Goal: Find specific page/section: Find specific page/section

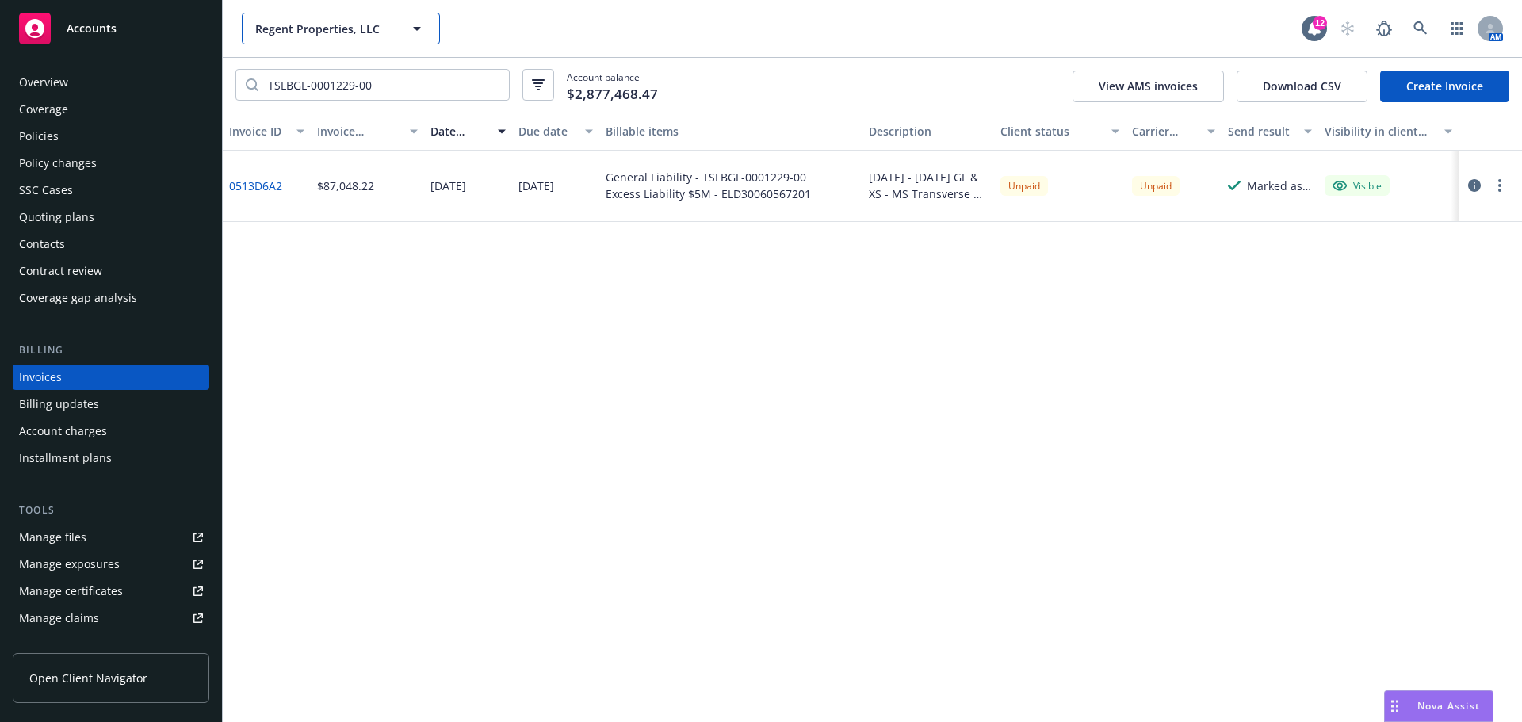
click at [319, 31] on span "Regent Properties, LLC" at bounding box center [323, 29] width 137 height 17
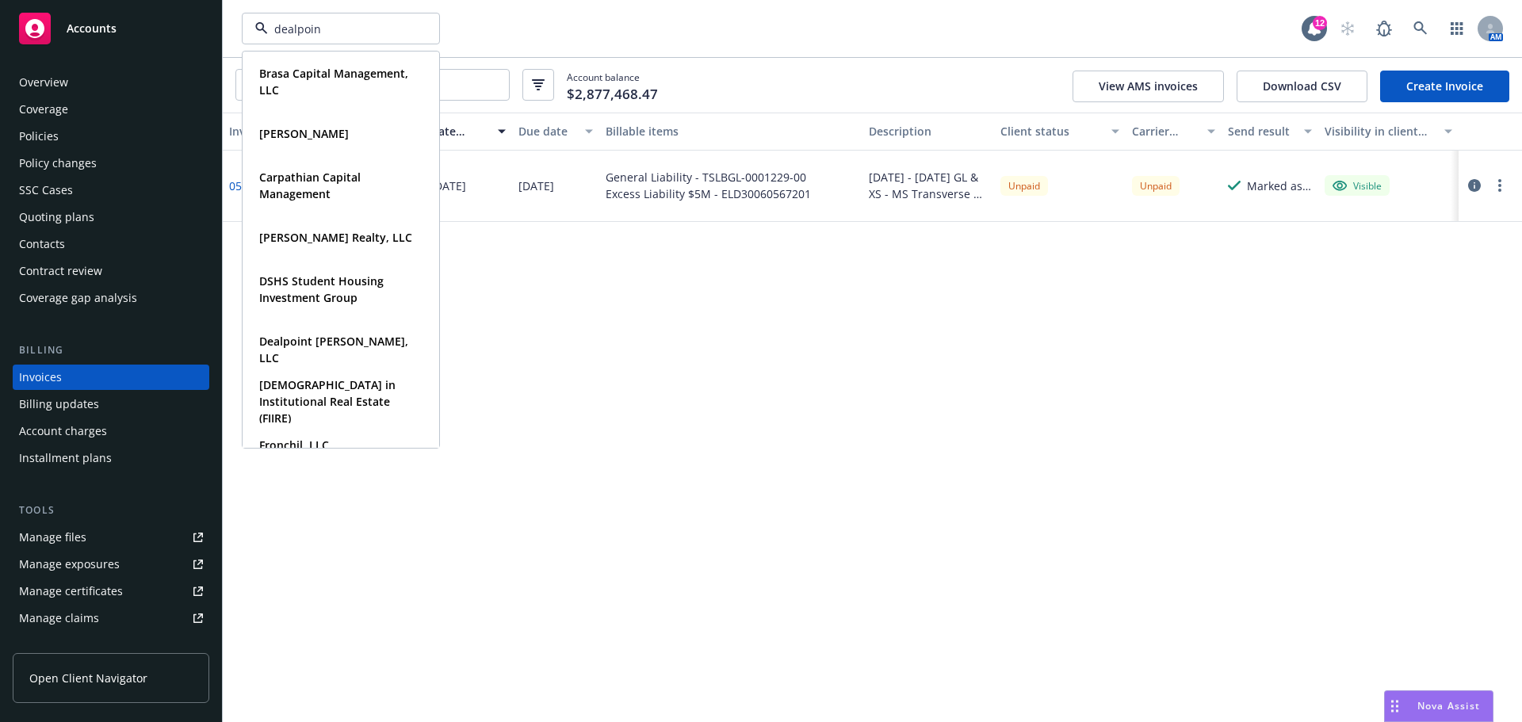
type input "dealpoint"
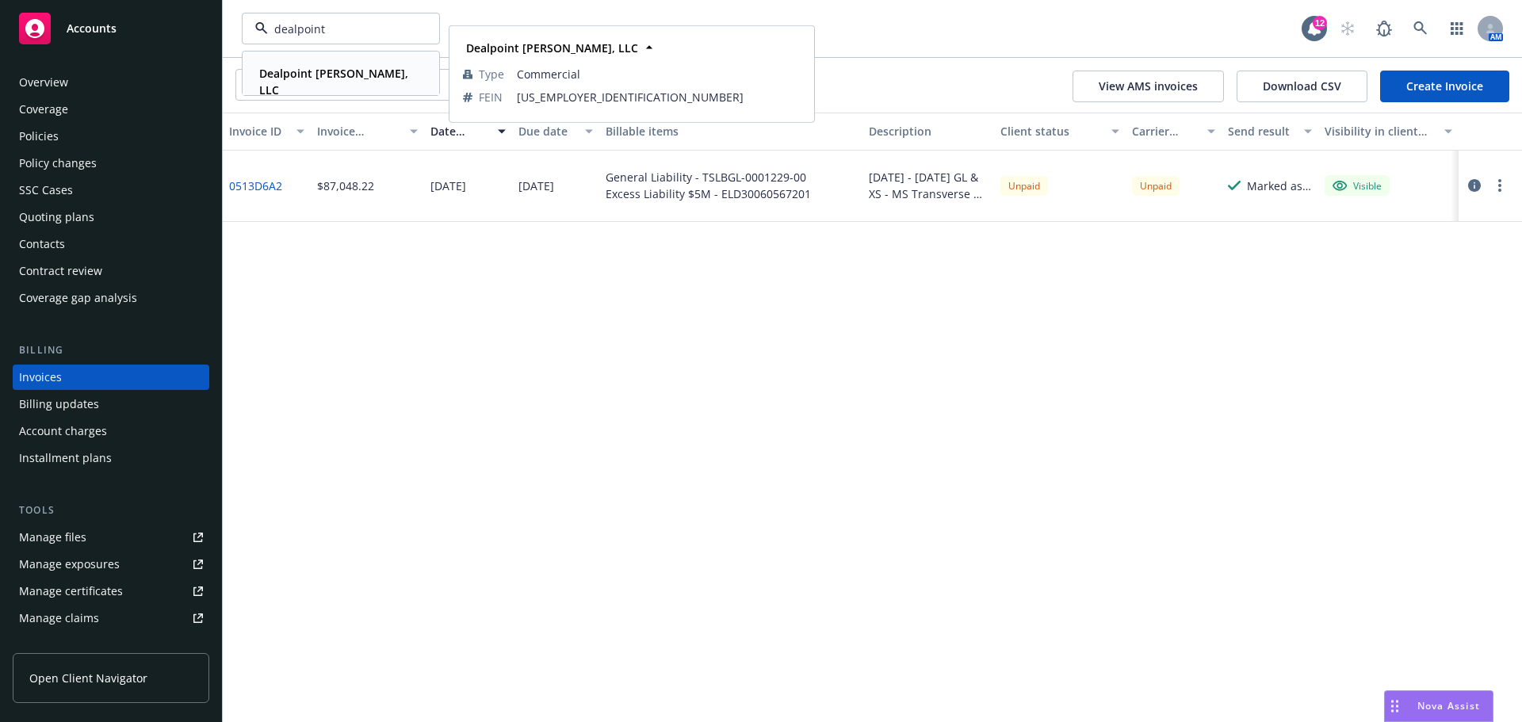
click at [302, 88] on div "Dealpoint [PERSON_NAME], LLC Type Commercial FEIN [US_EMPLOYER_IDENTIFICATION_N…" at bounding box center [340, 81] width 195 height 59
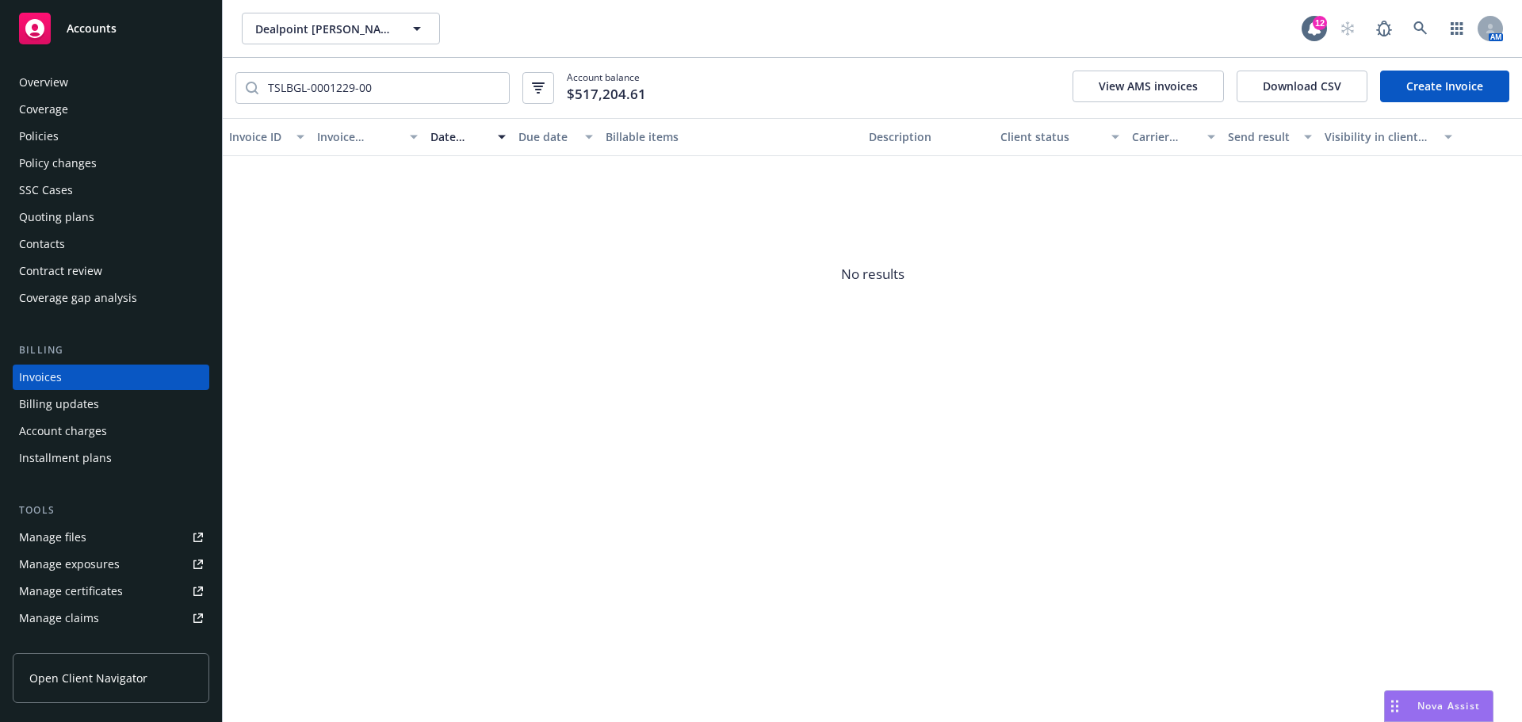
click at [58, 134] on div "Policies" at bounding box center [111, 136] width 184 height 25
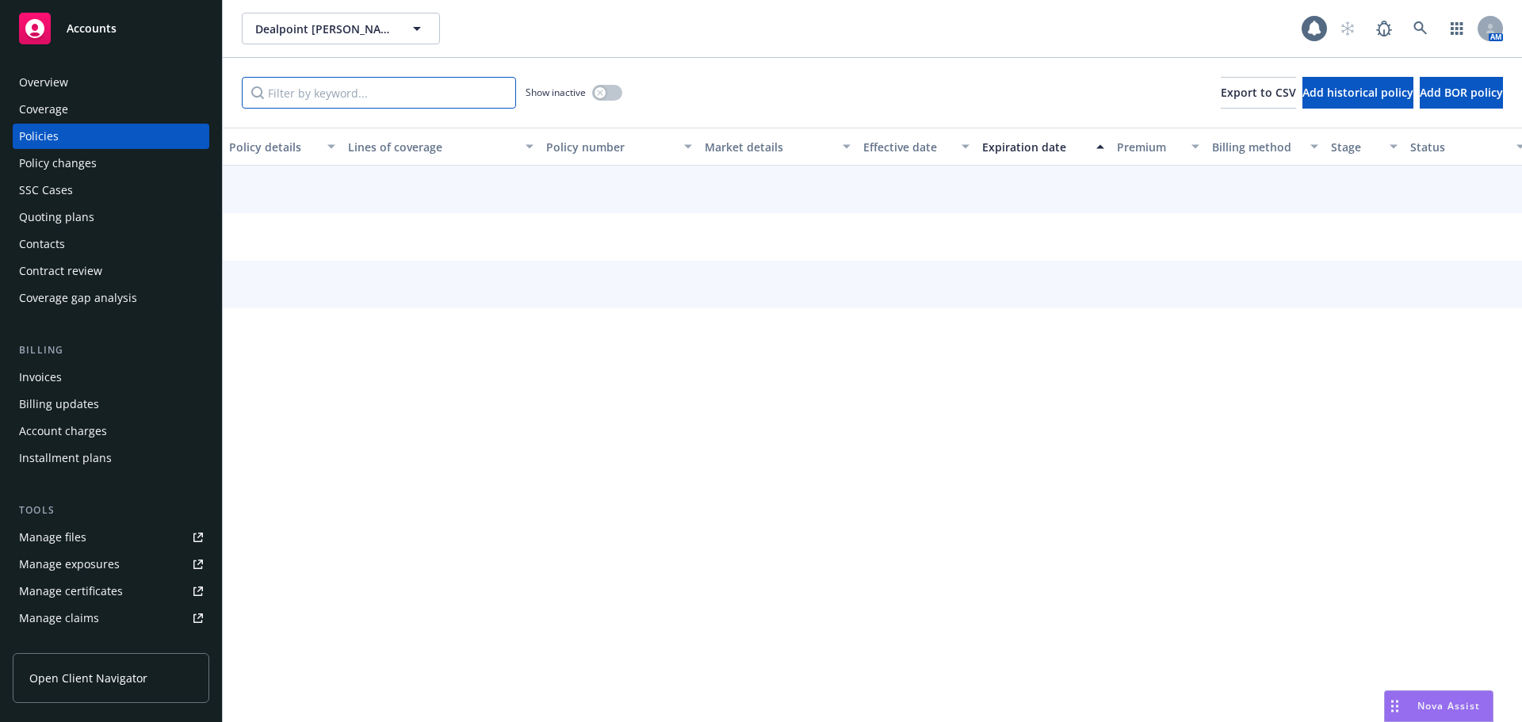
click at [405, 99] on input "Filter by keyword..." at bounding box center [379, 93] width 274 height 32
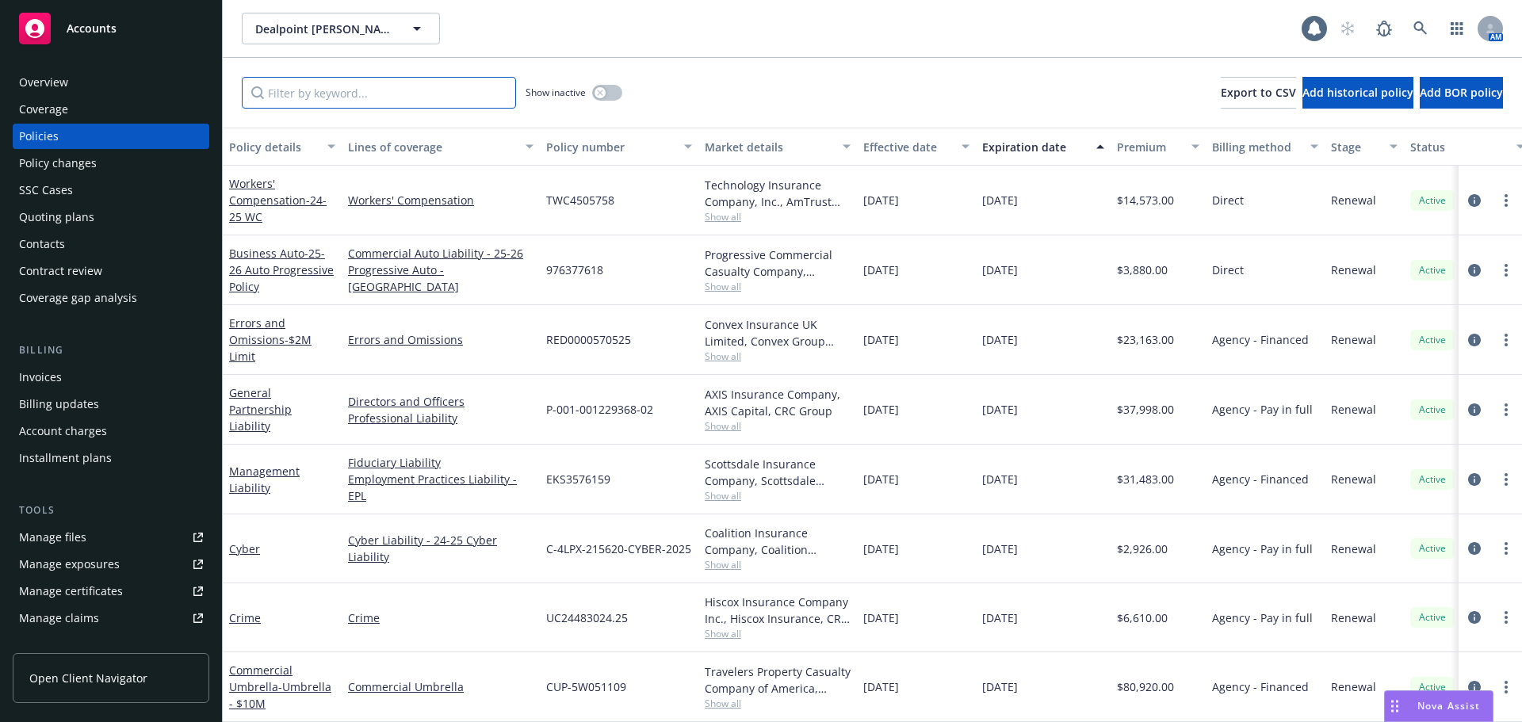
paste input "4483024"
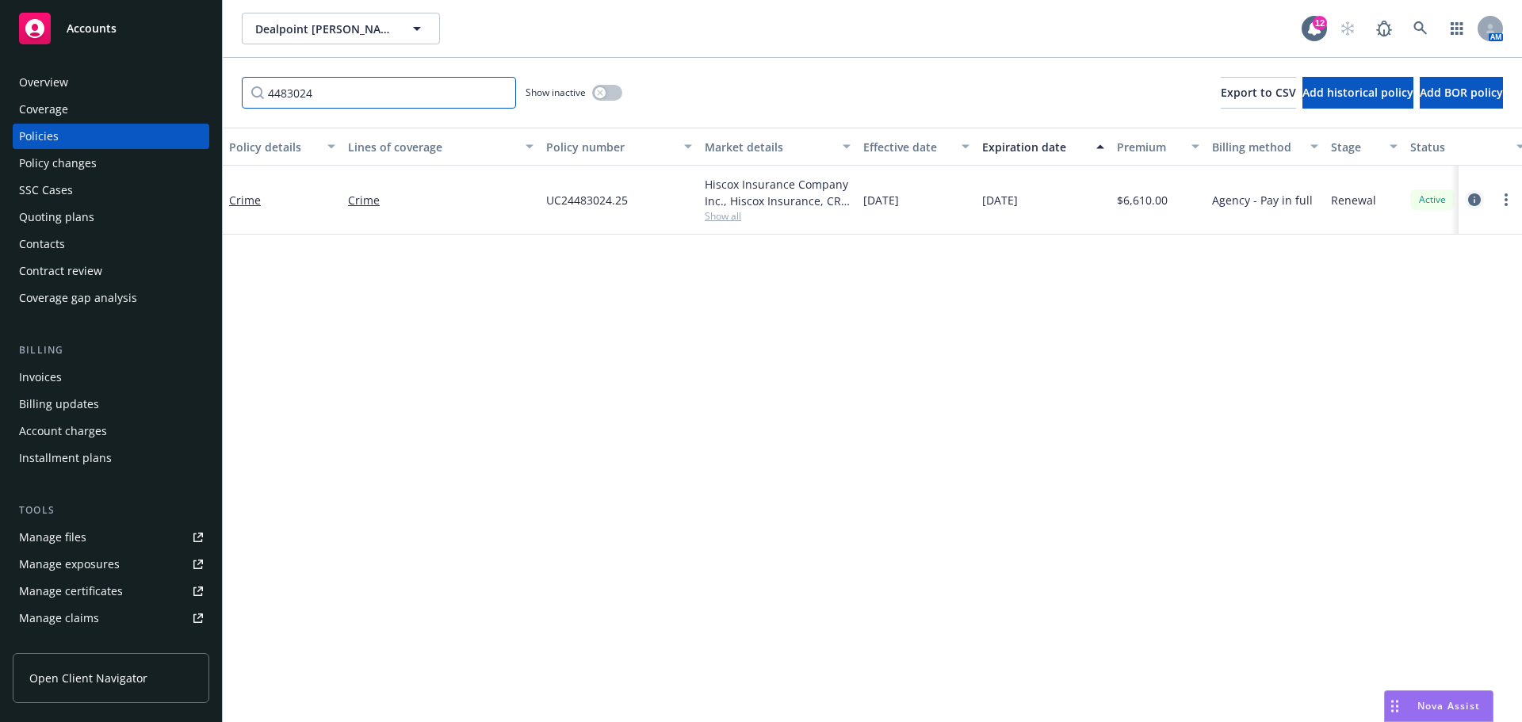
type input "4483024"
click at [1475, 197] on icon "circleInformation" at bounding box center [1474, 199] width 13 height 13
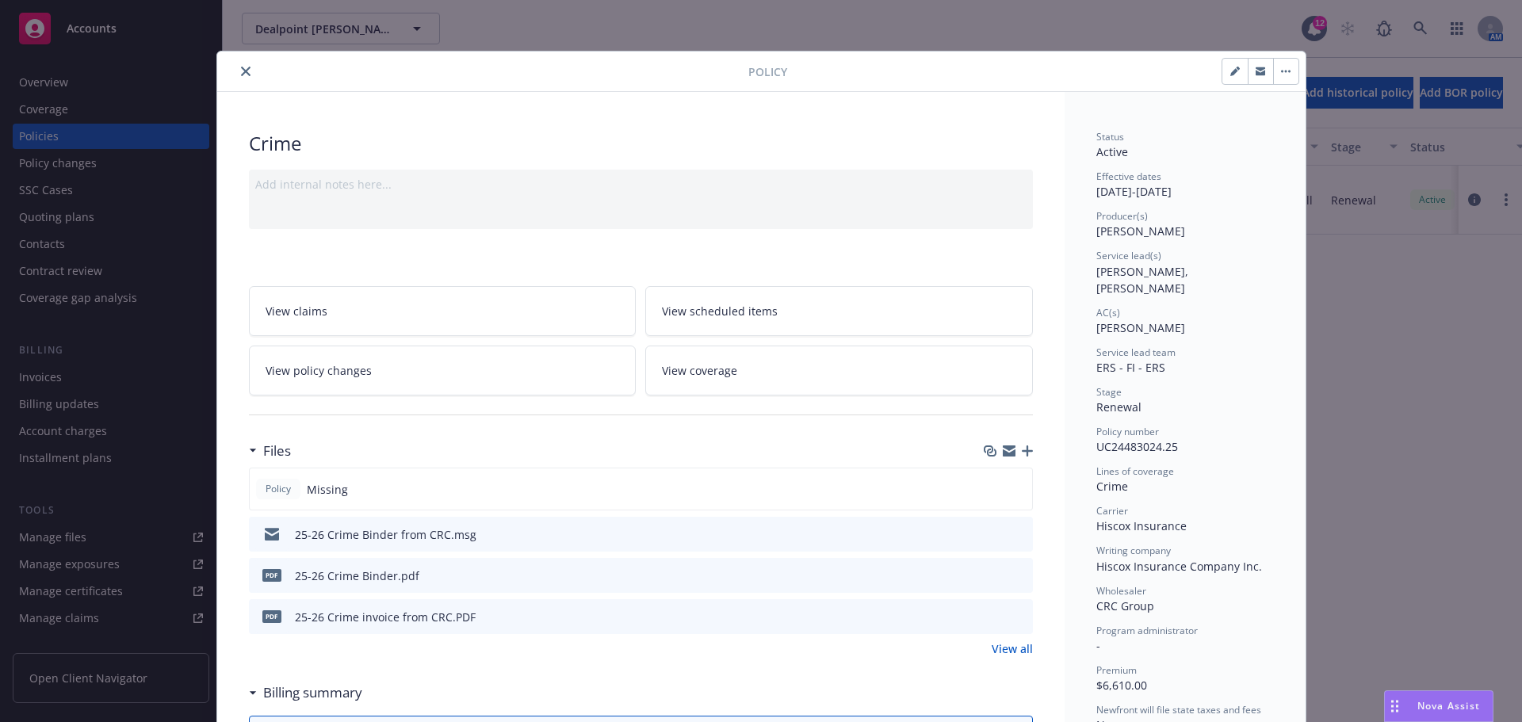
click at [242, 77] on button "close" at bounding box center [245, 71] width 19 height 19
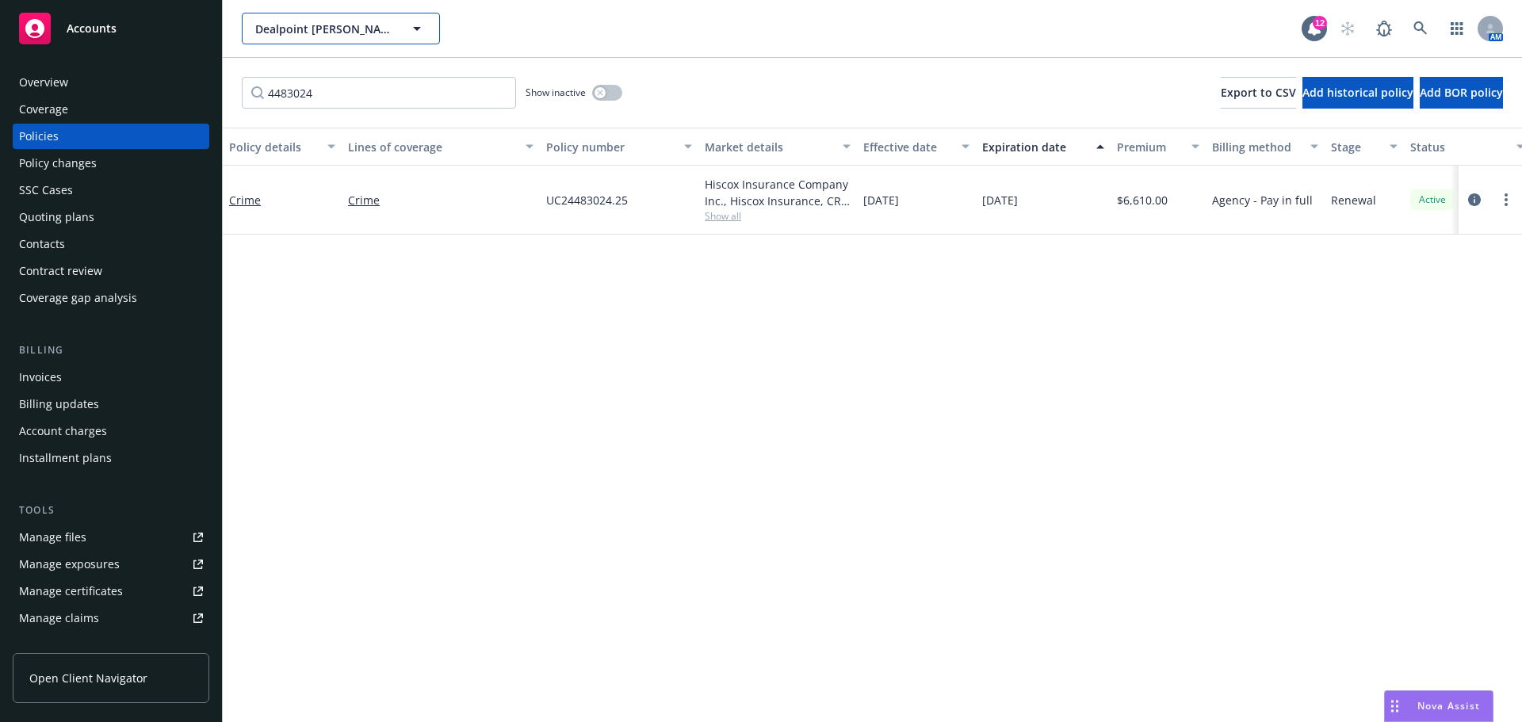
click at [354, 36] on span "Dealpoint [PERSON_NAME], LLC" at bounding box center [323, 29] width 137 height 17
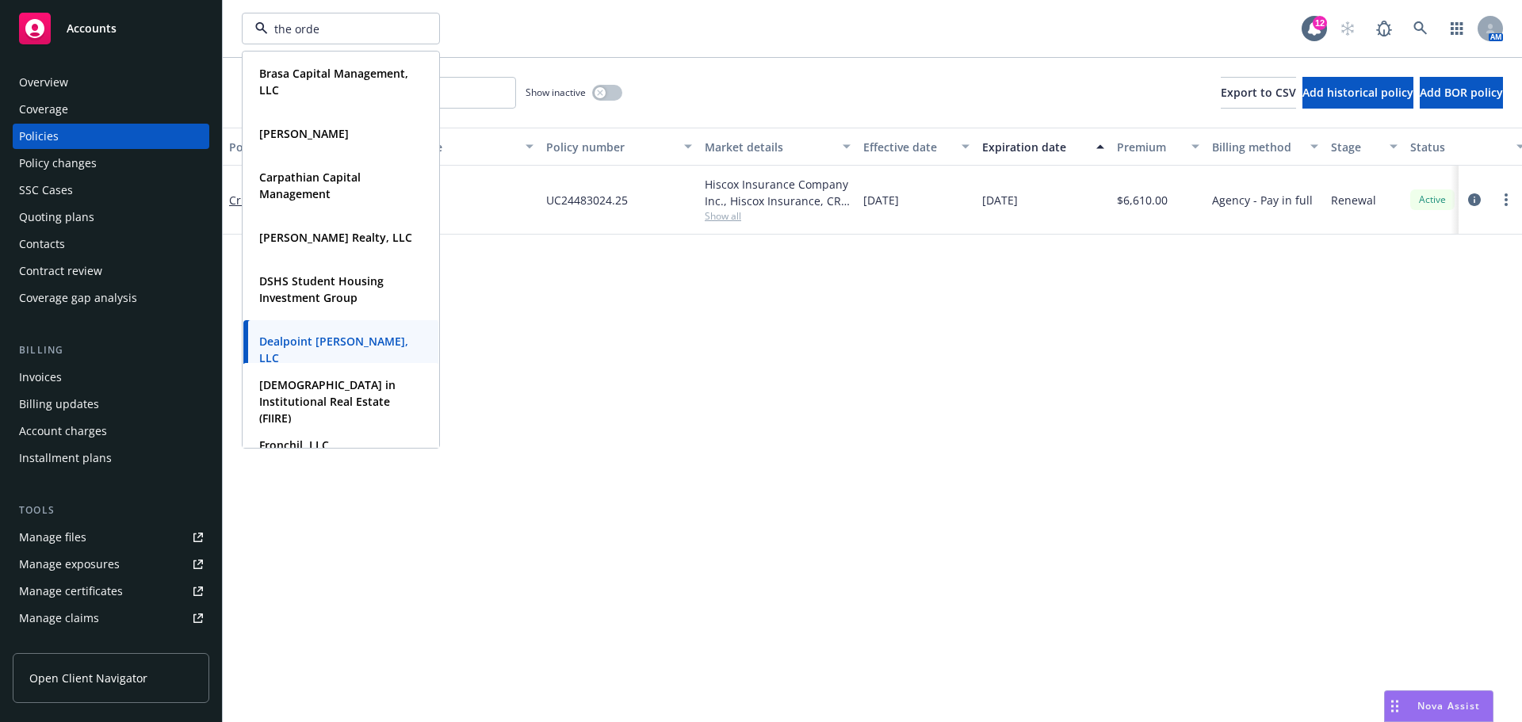
type input "the orden"
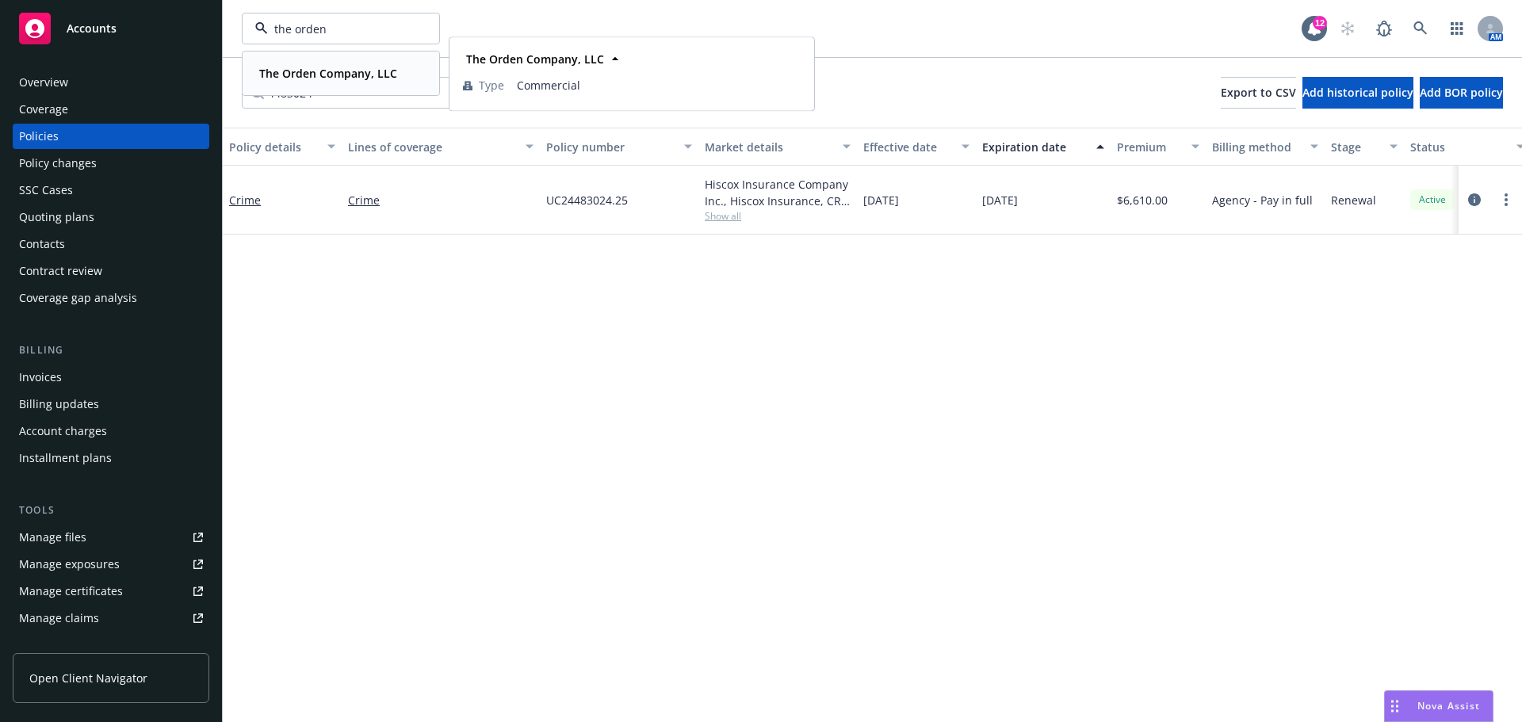
click at [318, 78] on strong "The Orden Company, LLC" at bounding box center [328, 73] width 138 height 15
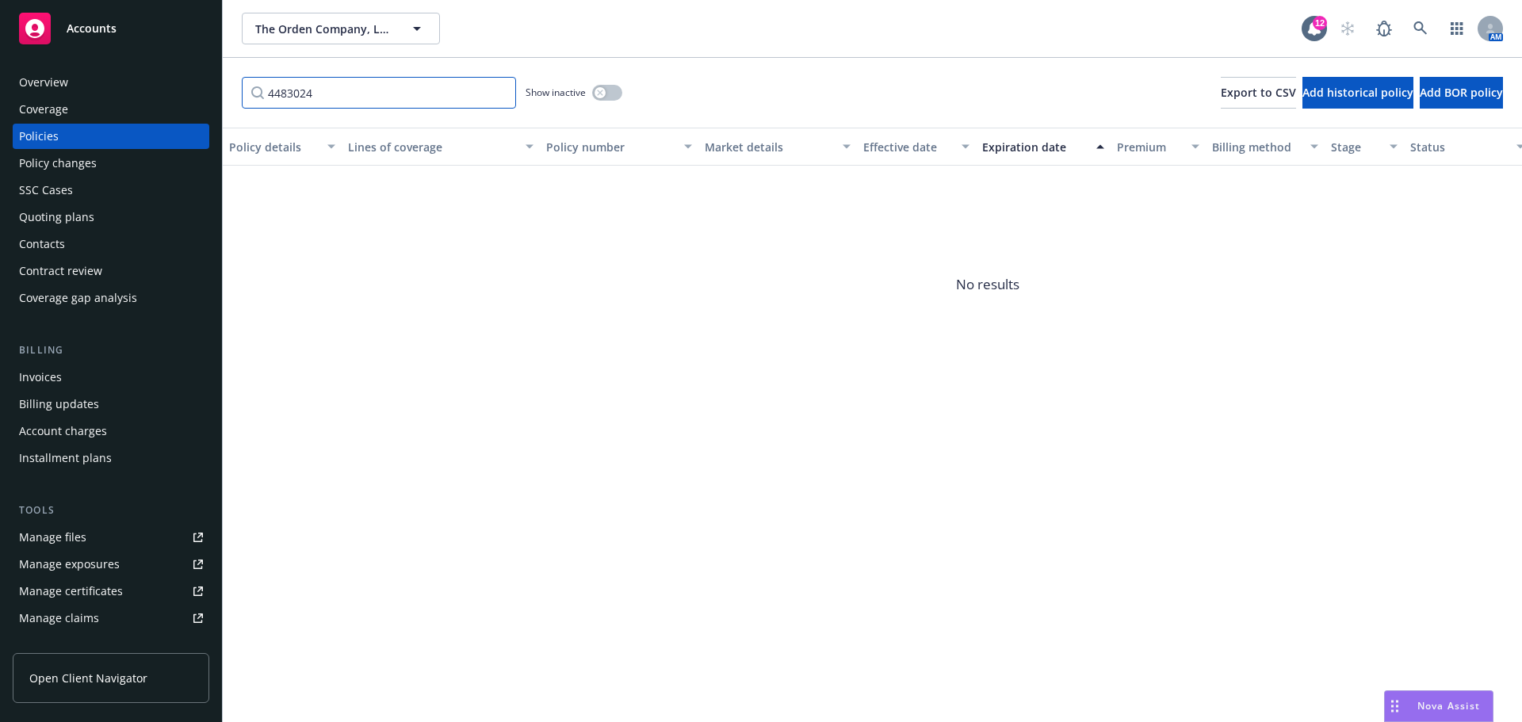
click at [498, 94] on input "4483024" at bounding box center [379, 93] width 274 height 32
